Goal: Information Seeking & Learning: Learn about a topic

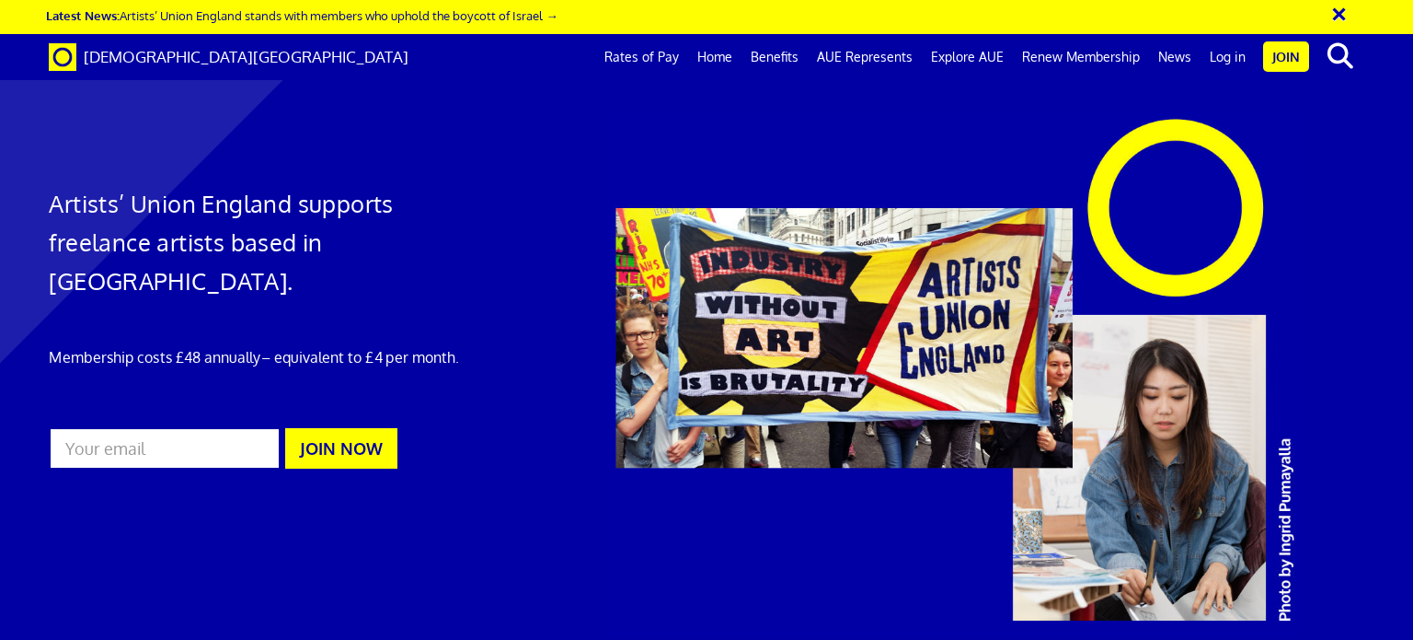
scroll to position [0, 14]
click at [799, 58] on link "Benefits" at bounding box center [775, 57] width 66 height 46
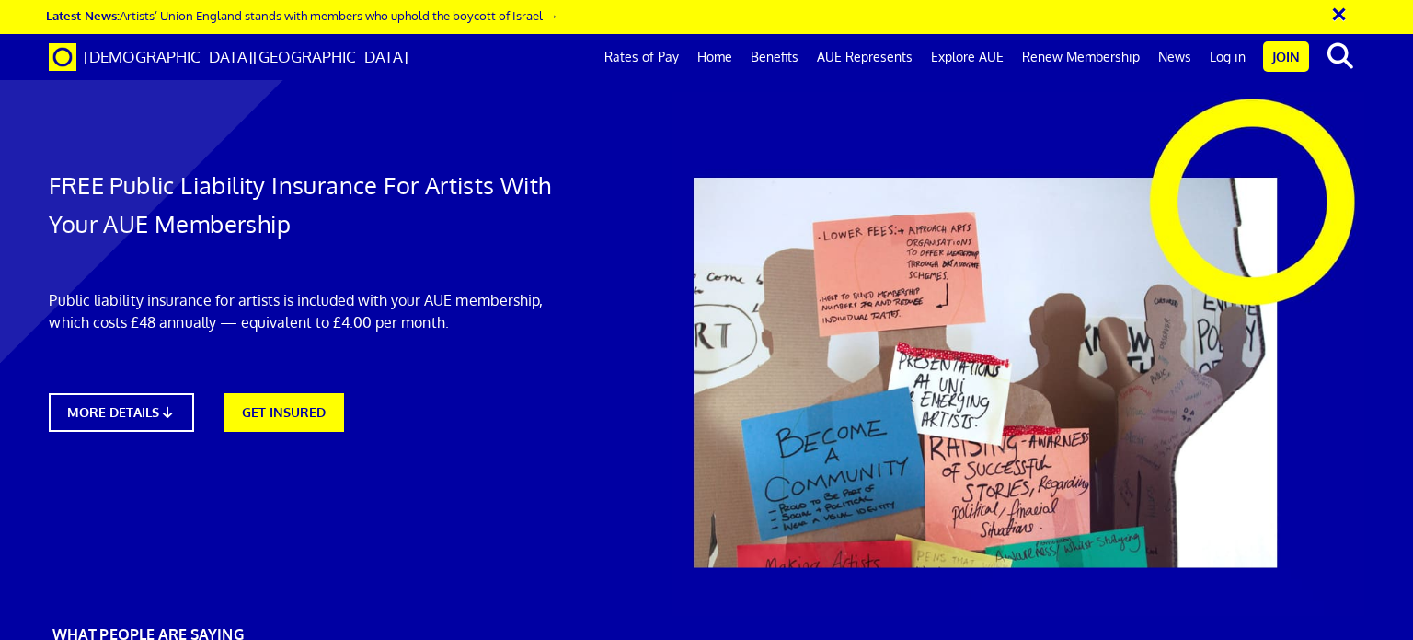
scroll to position [0, 14]
click at [507, 319] on p "Public liability insurance for artists is included with your AUE membership, wh…" at bounding box center [315, 311] width 532 height 44
